Goal: Task Accomplishment & Management: Use online tool/utility

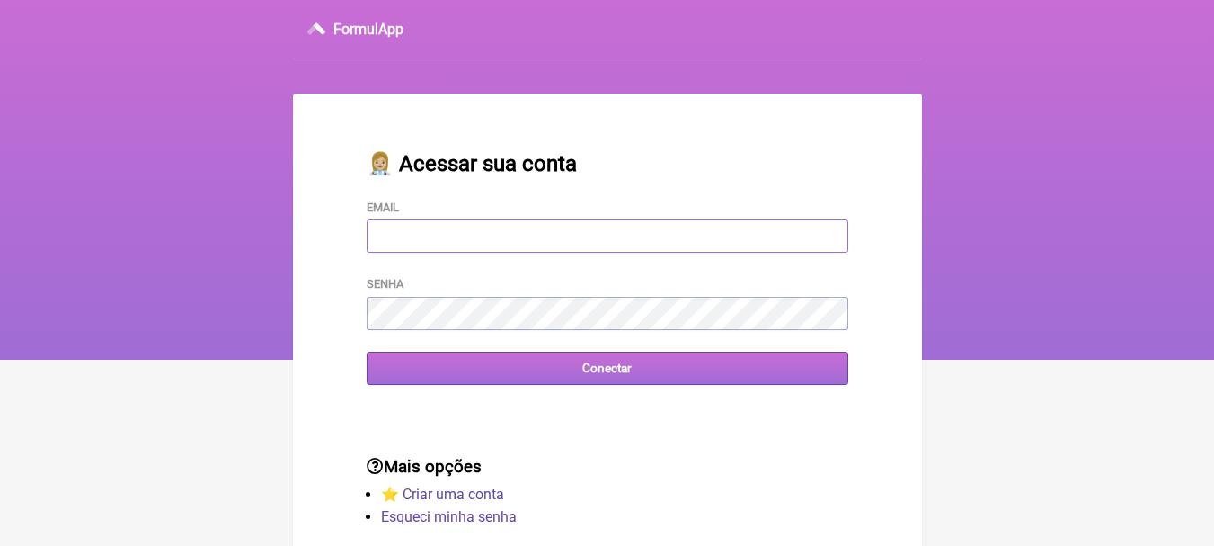
type input "leonam.nutri@gmail.com"
click at [616, 384] on input "Conectar" at bounding box center [608, 367] width 482 height 33
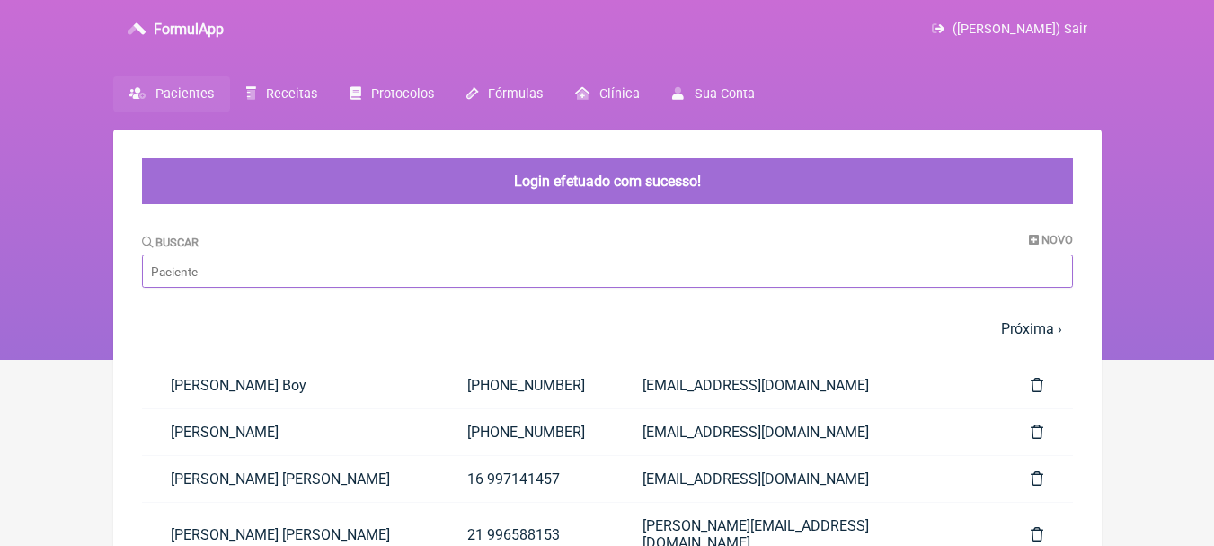
click at [452, 275] on input "Buscar" at bounding box center [607, 270] width 931 height 33
type input "maria"
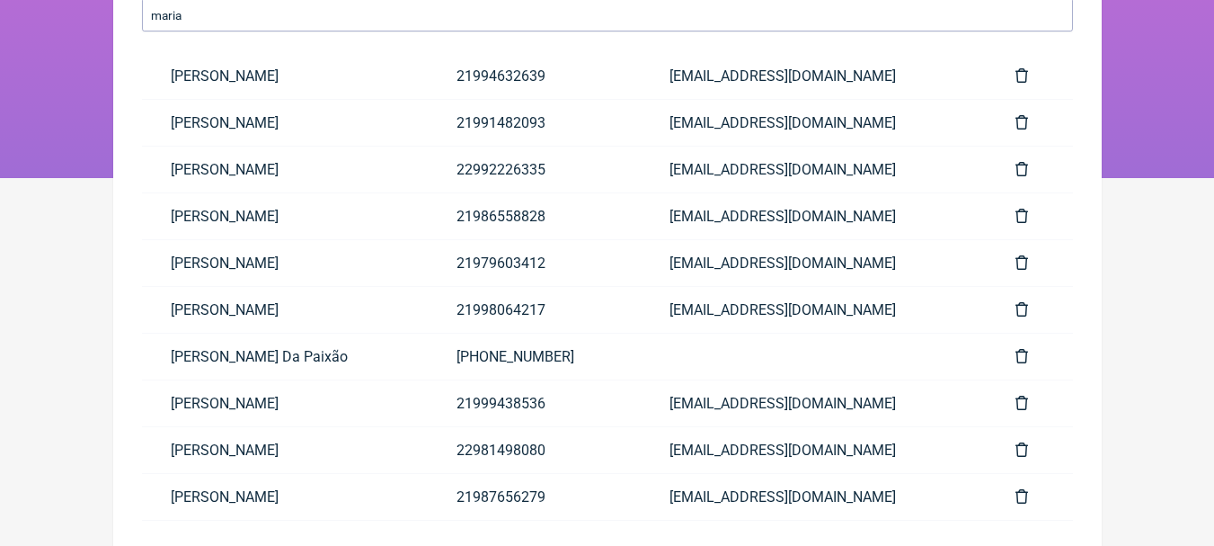
scroll to position [200, 0]
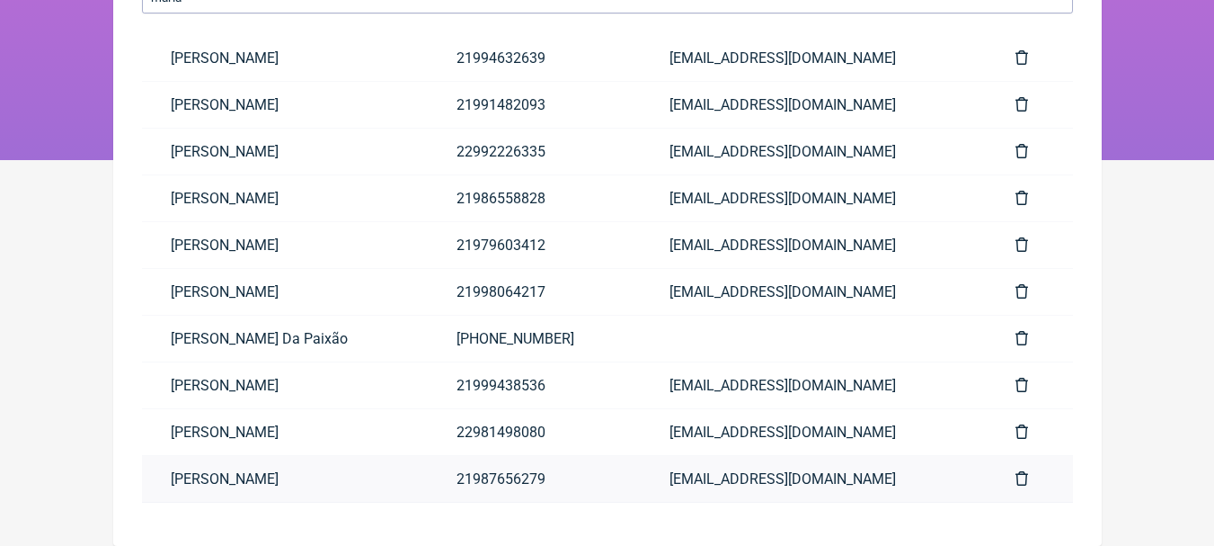
click at [375, 485] on link "Maria Auxiliadora Ferreira Freire" at bounding box center [285, 479] width 286 height 46
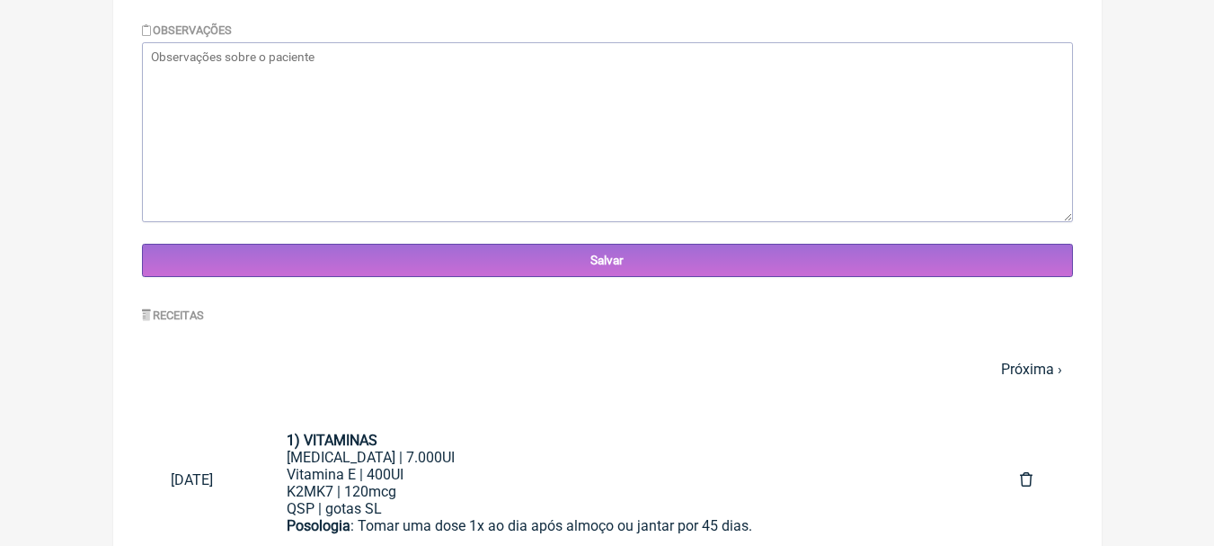
scroll to position [629, 0]
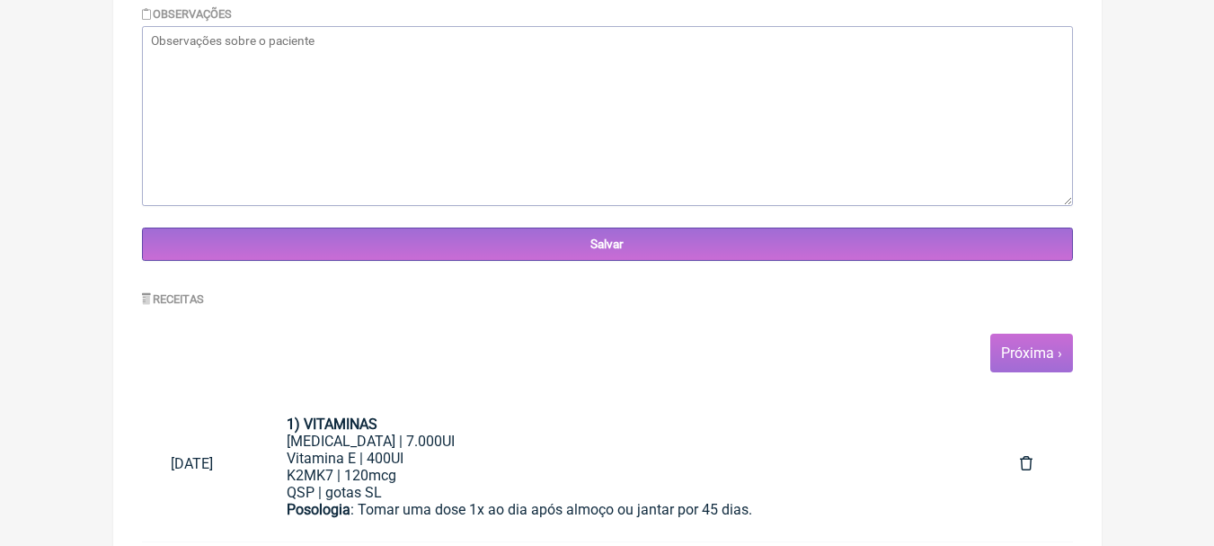
click at [1052, 350] on link "Próxima ›" at bounding box center [1031, 352] width 61 height 17
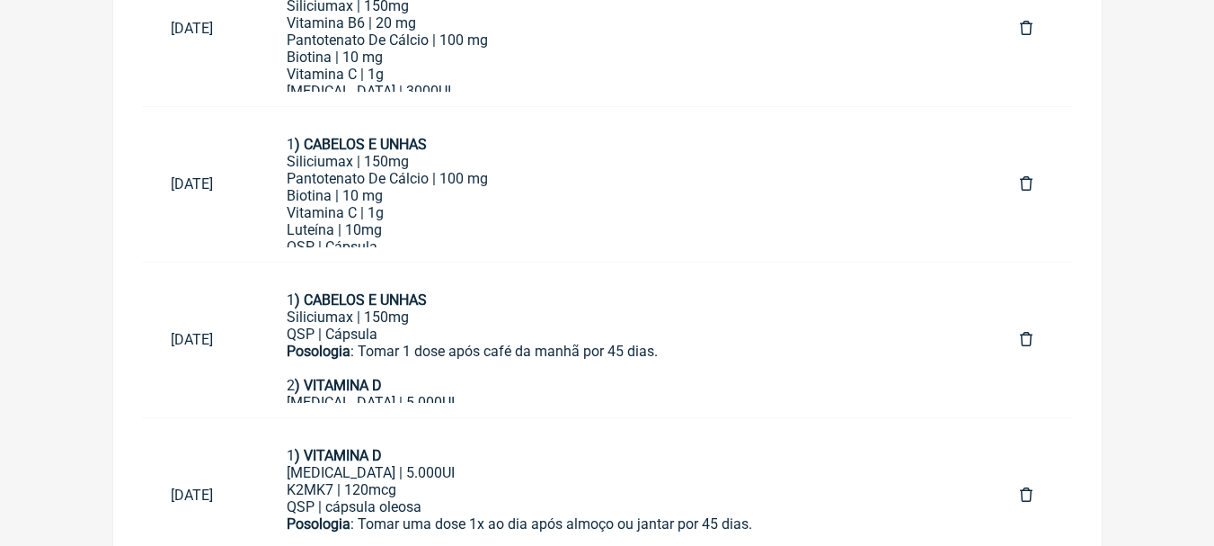
scroll to position [1602, 0]
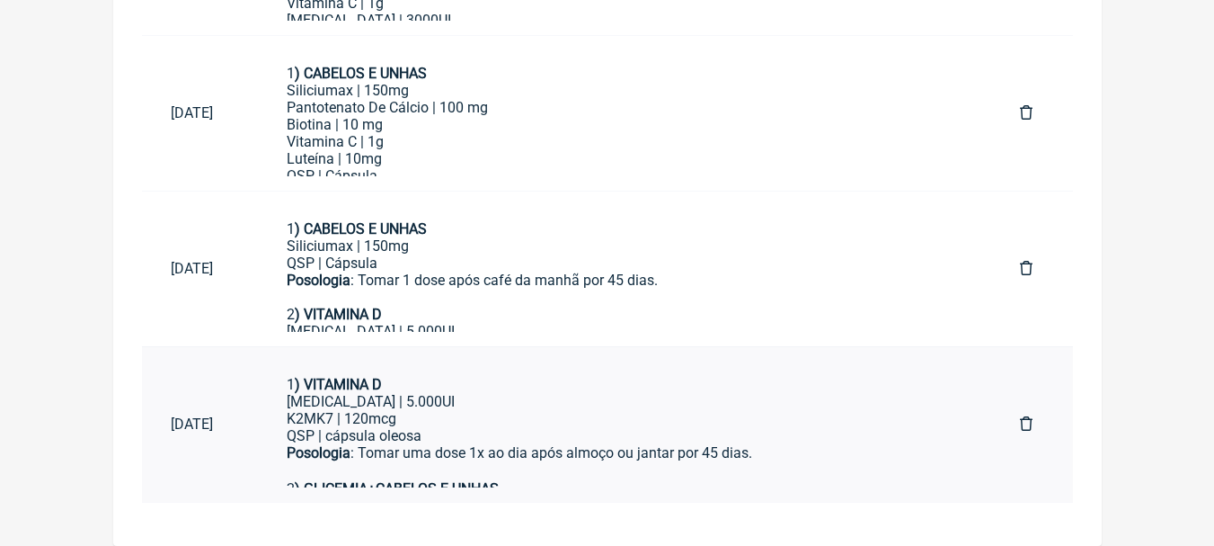
click at [654, 460] on div "Posologia : Tomar uma dose 1x ao dia após almoço ou jantar por 45 dias. ㅤ" at bounding box center [625, 462] width 676 height 36
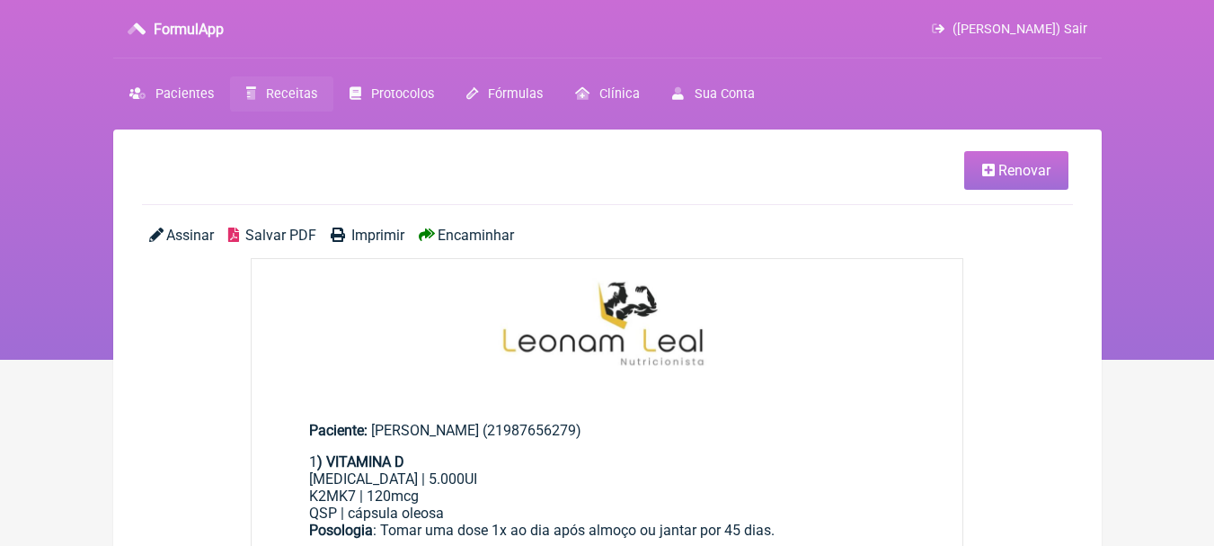
click at [1021, 161] on link "Renovar" at bounding box center [1017, 170] width 104 height 39
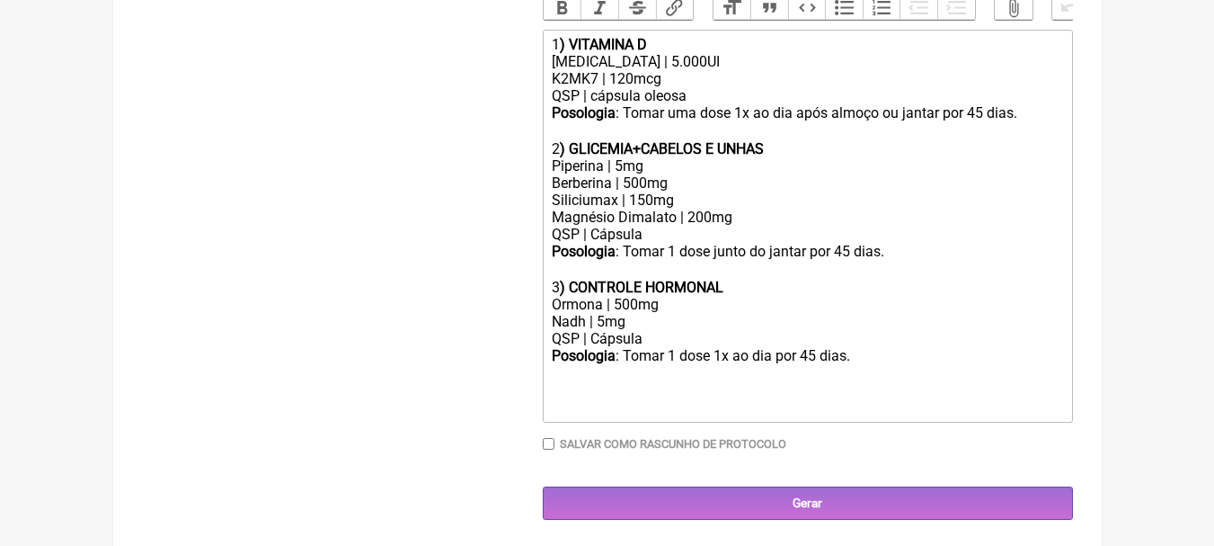
scroll to position [587, 0]
